Goal: Book appointment/travel/reservation

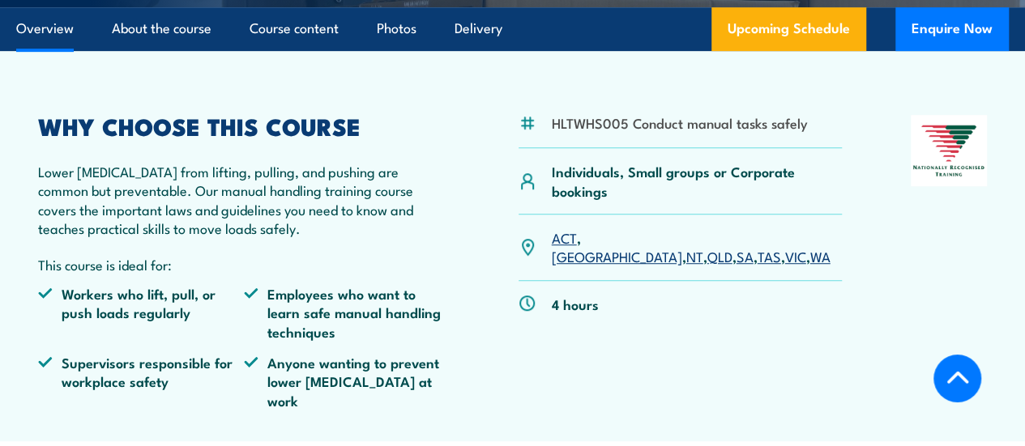
scroll to position [415, 0]
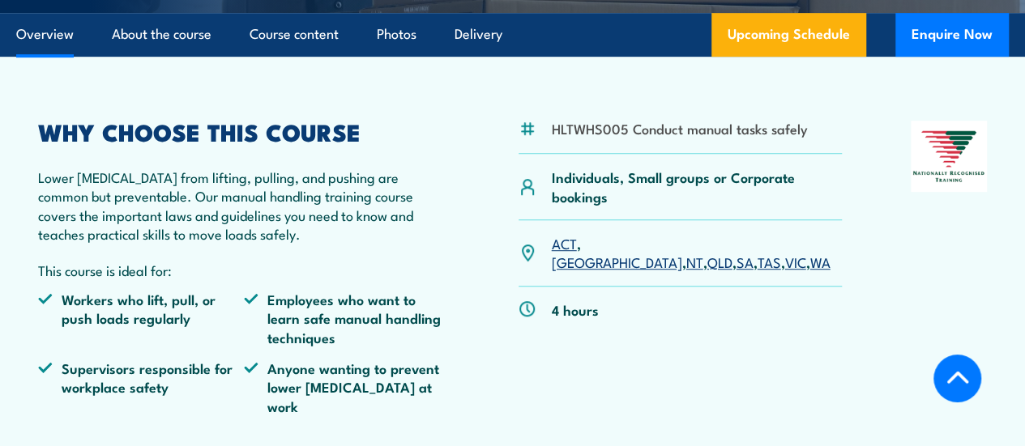
click at [736, 271] on link "SA" at bounding box center [744, 261] width 17 height 19
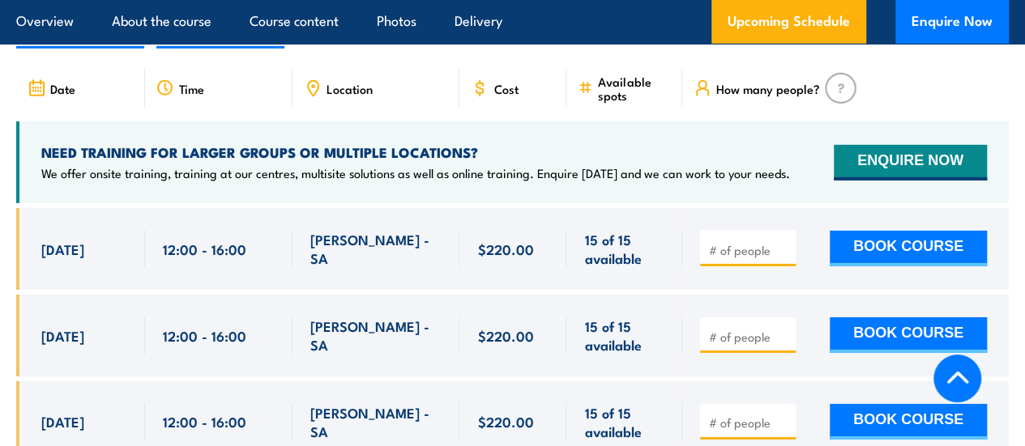
scroll to position [2505, 0]
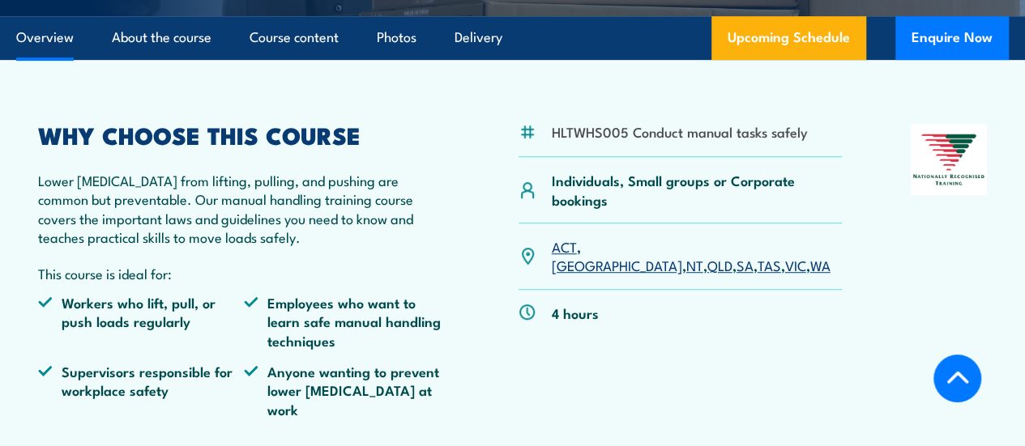
scroll to position [415, 0]
